Goal: Ask a question

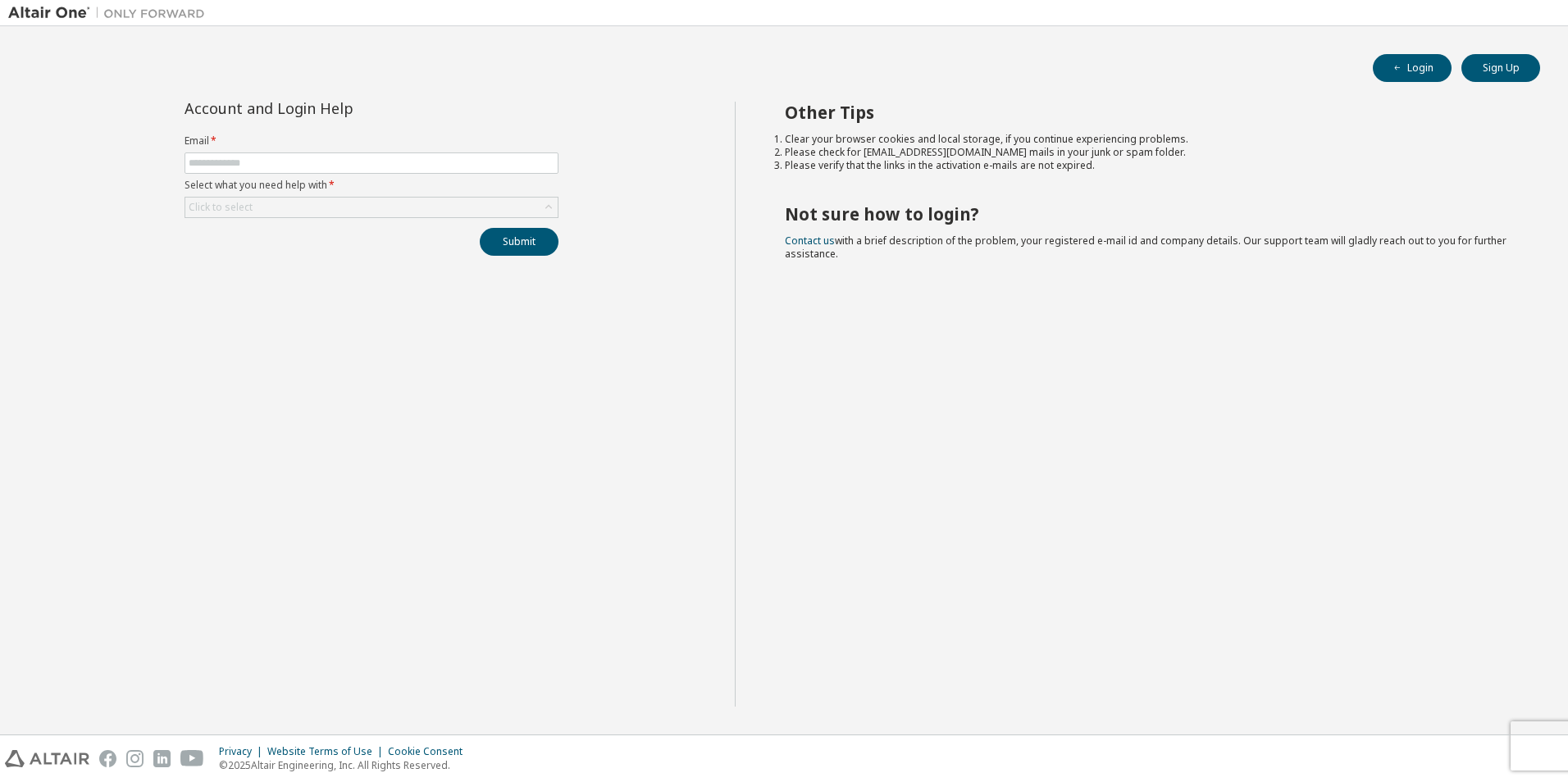
drag, startPoint x: 0, startPoint y: 0, endPoint x: 468, endPoint y: 150, distance: 491.5
click at [468, 150] on form "Email * Select what you need help with * Click to select" at bounding box center [372, 176] width 374 height 83
click at [252, 167] on input "text" at bounding box center [372, 162] width 366 height 13
type input "**********"
click at [241, 202] on div "Click to select" at bounding box center [220, 207] width 64 height 13
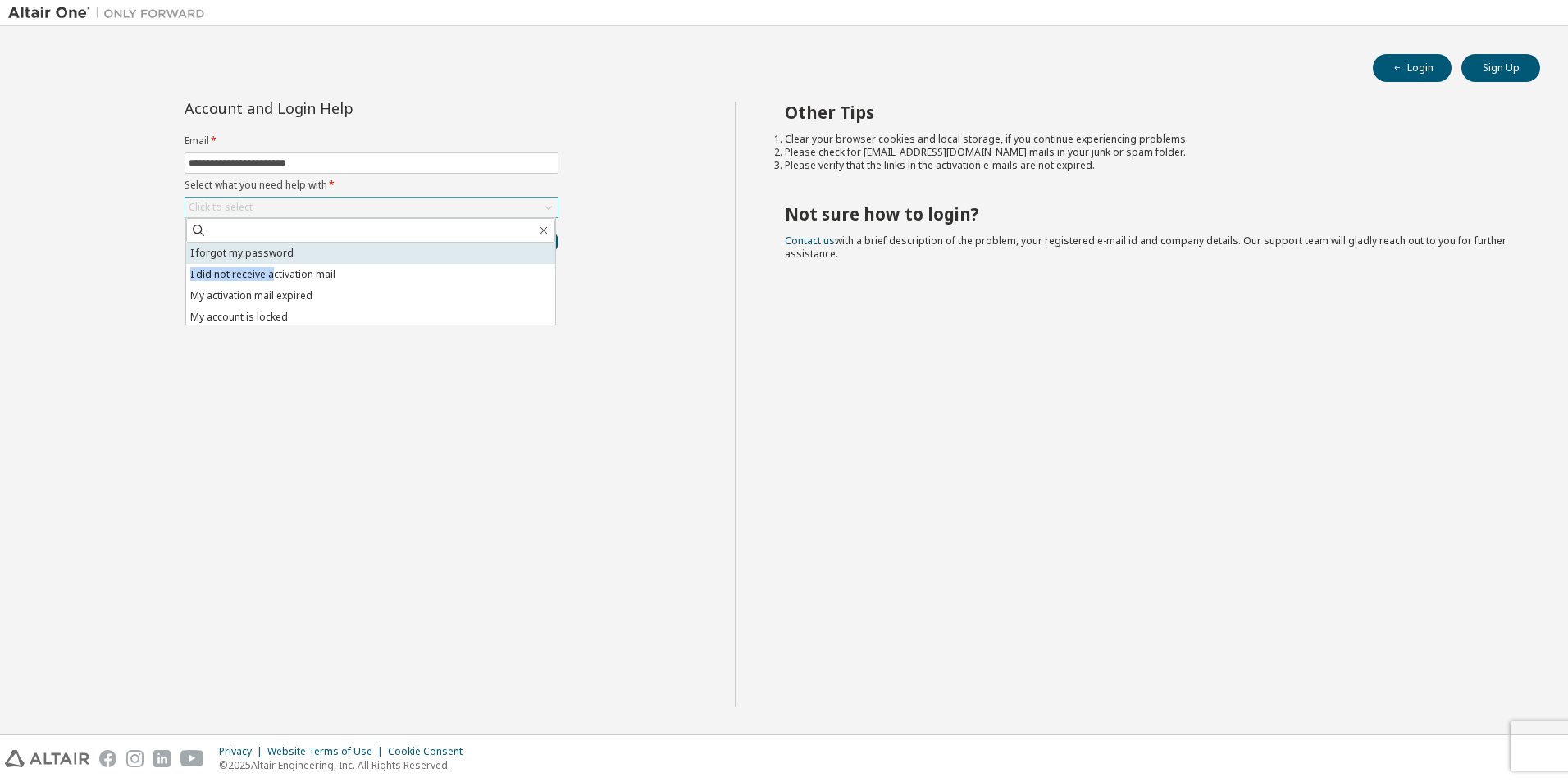
drag, startPoint x: 270, startPoint y: 275, endPoint x: 286, endPoint y: 254, distance: 26.4
click at [286, 254] on ul "I forgot my password I did not receive activation mail My activation mail expir…" at bounding box center [371, 283] width 369 height 82
click at [286, 254] on li "I forgot my password" at bounding box center [371, 252] width 369 height 21
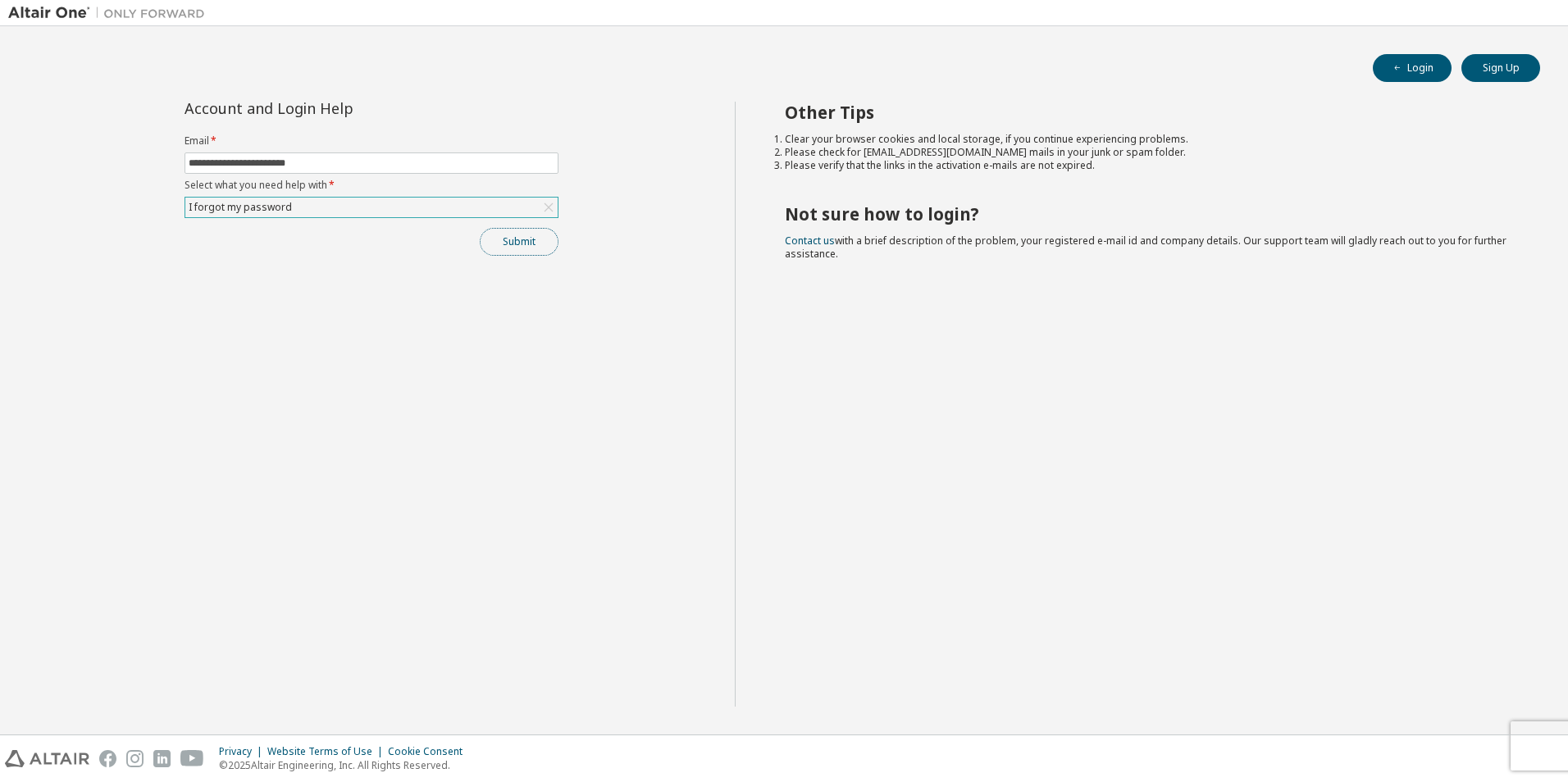
click at [514, 247] on button "Submit" at bounding box center [519, 241] width 79 height 28
